Goal: Task Accomplishment & Management: Complete application form

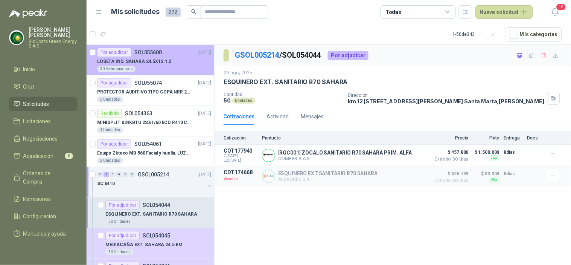
click at [159, 66] on div "30 Metro [PERSON_NAME]" at bounding box center [154, 69] width 114 height 6
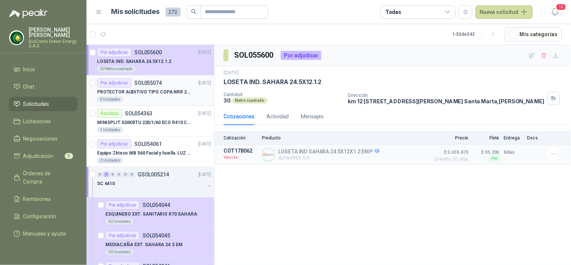
click at [178, 90] on p "PROTECTOR AUDITIVO TIPO COPA NRR 23dB" at bounding box center [144, 92] width 94 height 7
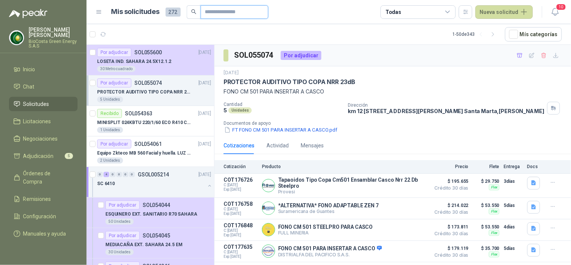
click at [206, 8] on input "text" at bounding box center [231, 12] width 53 height 13
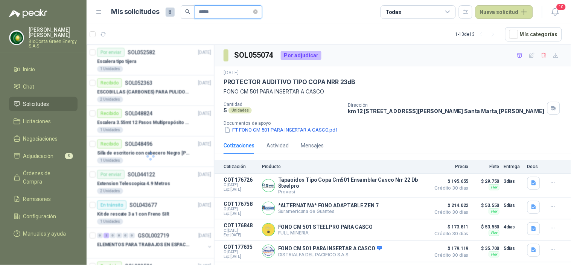
type input "*****"
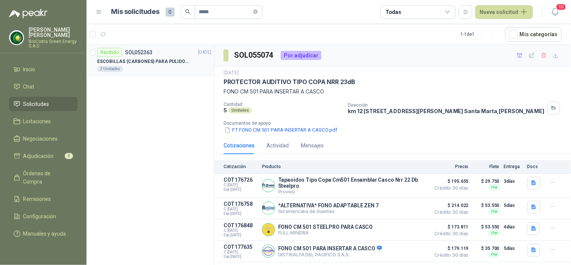
click at [168, 72] on div "2 Unidades" at bounding box center [154, 69] width 114 height 6
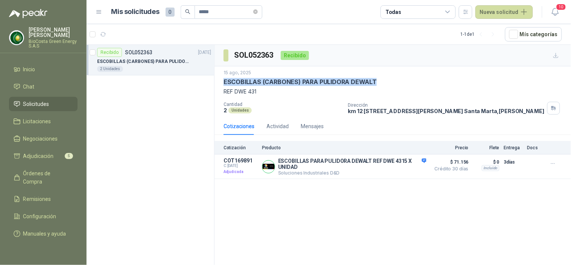
drag, startPoint x: 376, startPoint y: 83, endPoint x: 220, endPoint y: 82, distance: 155.9
click at [220, 82] on div "15 ago, 2025 ESCOBILLAS (CARBONES) PARA PULIDORA DEWALT REF DWE 431 Cantidad 2 …" at bounding box center [393, 91] width 357 height 51
copy p "ESCOBILLAS (CARBONES) PARA PULIDORA DEWALT"
click at [508, 9] on button "Nueva solicitud" at bounding box center [505, 12] width 58 height 14
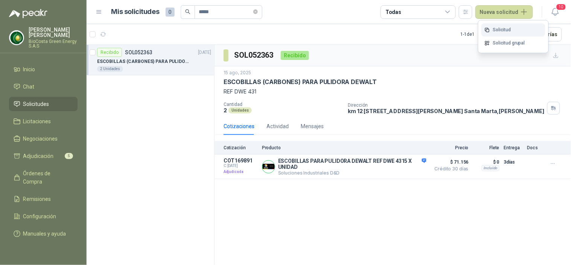
drag, startPoint x: 511, startPoint y: 23, endPoint x: 505, endPoint y: 26, distance: 6.6
click at [505, 26] on div "Solicitud Solicitud grupal" at bounding box center [514, 36] width 70 height 32
click at [505, 26] on link "Solicitud" at bounding box center [514, 29] width 64 height 13
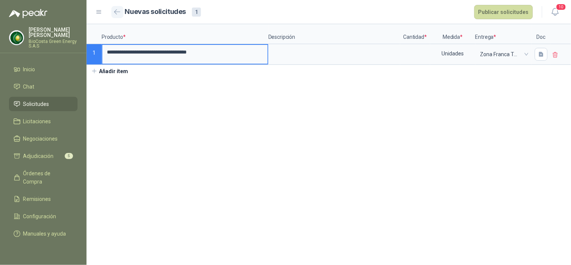
click at [117, 16] on button "button" at bounding box center [117, 12] width 12 height 12
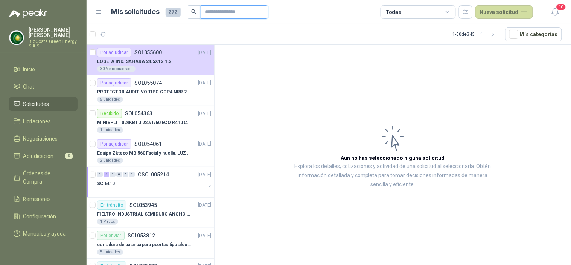
click at [220, 16] on input "text" at bounding box center [231, 12] width 53 height 13
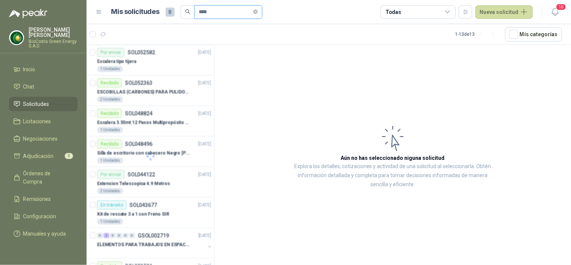
type input "*****"
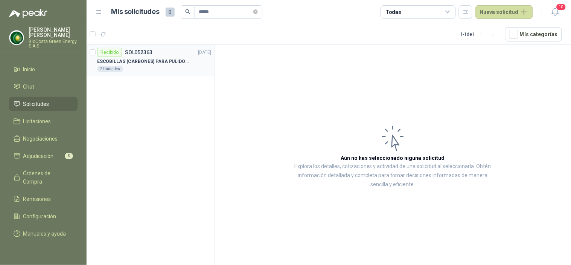
click at [142, 73] on article "Recibido SOL052363 [DATE] ESCOBILLAS (CARBONES) PARA PULIDORA DEWALT 2 Unidades" at bounding box center [151, 60] width 128 height 31
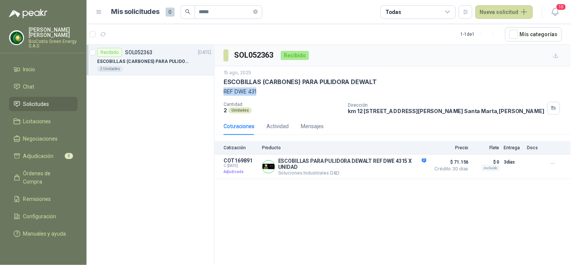
drag, startPoint x: 257, startPoint y: 91, endPoint x: 224, endPoint y: 93, distance: 32.8
click at [224, 93] on p "REF DWE 431" at bounding box center [393, 91] width 339 height 8
copy p "REF DWE 431"
click at [488, 9] on button "Nueva solicitud" at bounding box center [505, 12] width 58 height 14
click at [519, 33] on link "Solicitud" at bounding box center [514, 29] width 64 height 13
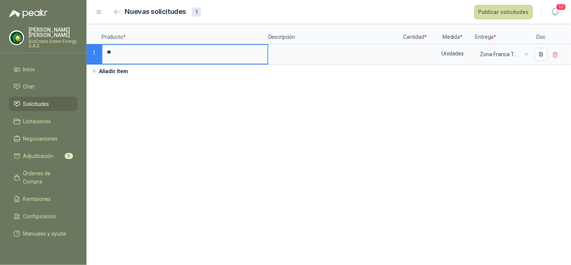
type input "*"
click at [132, 50] on input "***" at bounding box center [184, 52] width 165 height 15
type input "*"
type input "**********"
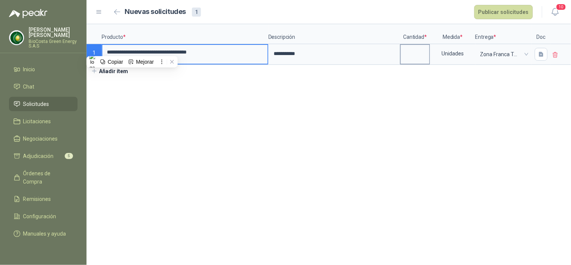
click at [411, 53] on input at bounding box center [415, 52] width 29 height 15
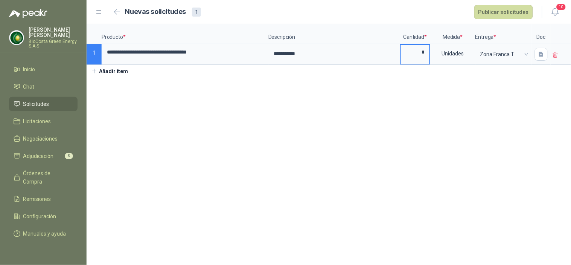
type input "*"
click at [485, 3] on header "Nuevas solicitudes 1 Publicar solicitudes 10" at bounding box center [329, 12] width 485 height 24
click at [491, 6] on button "Publicar solicitudes" at bounding box center [504, 12] width 59 height 14
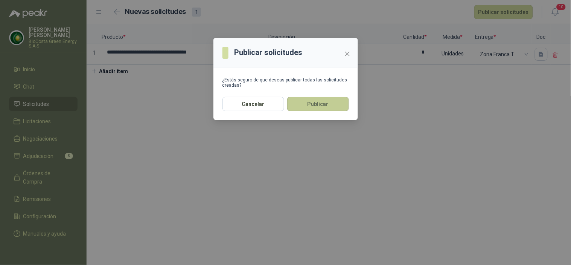
click at [327, 108] on button "Publicar" at bounding box center [318, 104] width 62 height 14
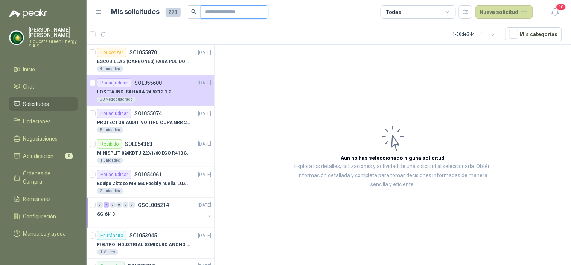
drag, startPoint x: 221, startPoint y: 14, endPoint x: 203, endPoint y: 27, distance: 22.0
click at [221, 14] on input "text" at bounding box center [231, 12] width 53 height 13
click at [218, 12] on input "text" at bounding box center [231, 12] width 53 height 13
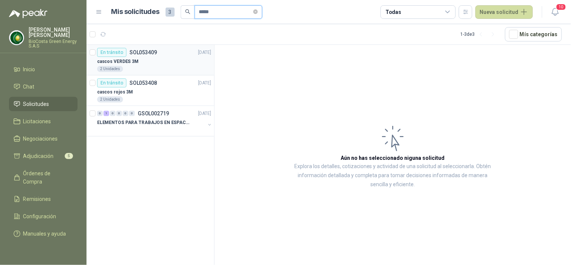
type input "*****"
click at [157, 62] on div "cascos VERDES 3M" at bounding box center [154, 61] width 114 height 9
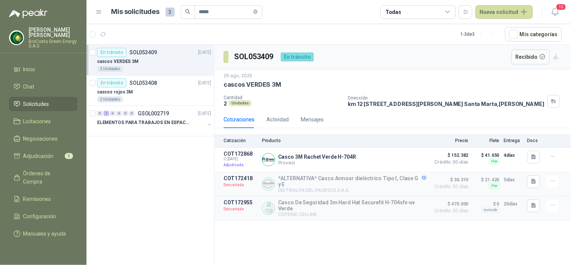
click at [43, 108] on link "Solicitudes" at bounding box center [43, 104] width 69 height 14
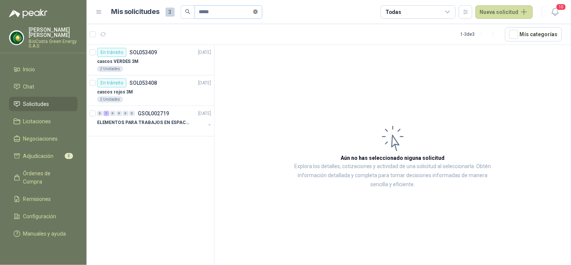
click at [258, 11] on icon "close-circle" at bounding box center [255, 11] width 5 height 5
